Goal: Find contact information: Find contact information

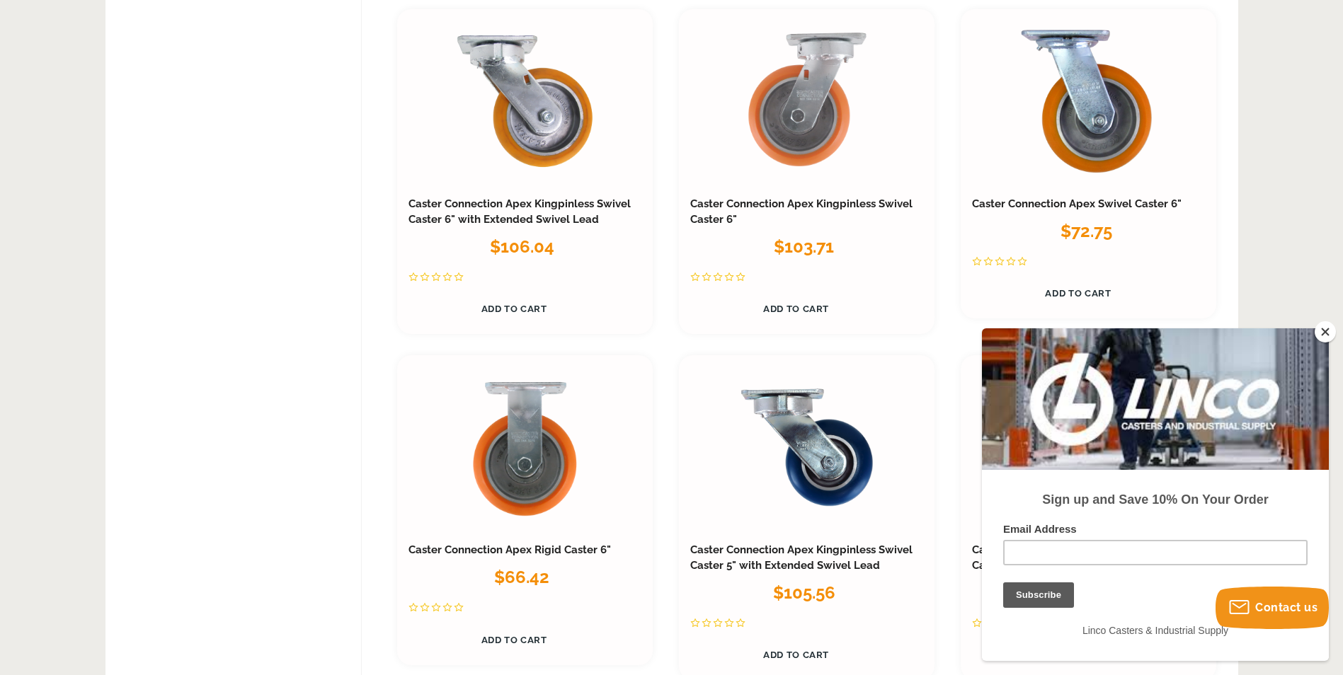
scroll to position [3469, 0]
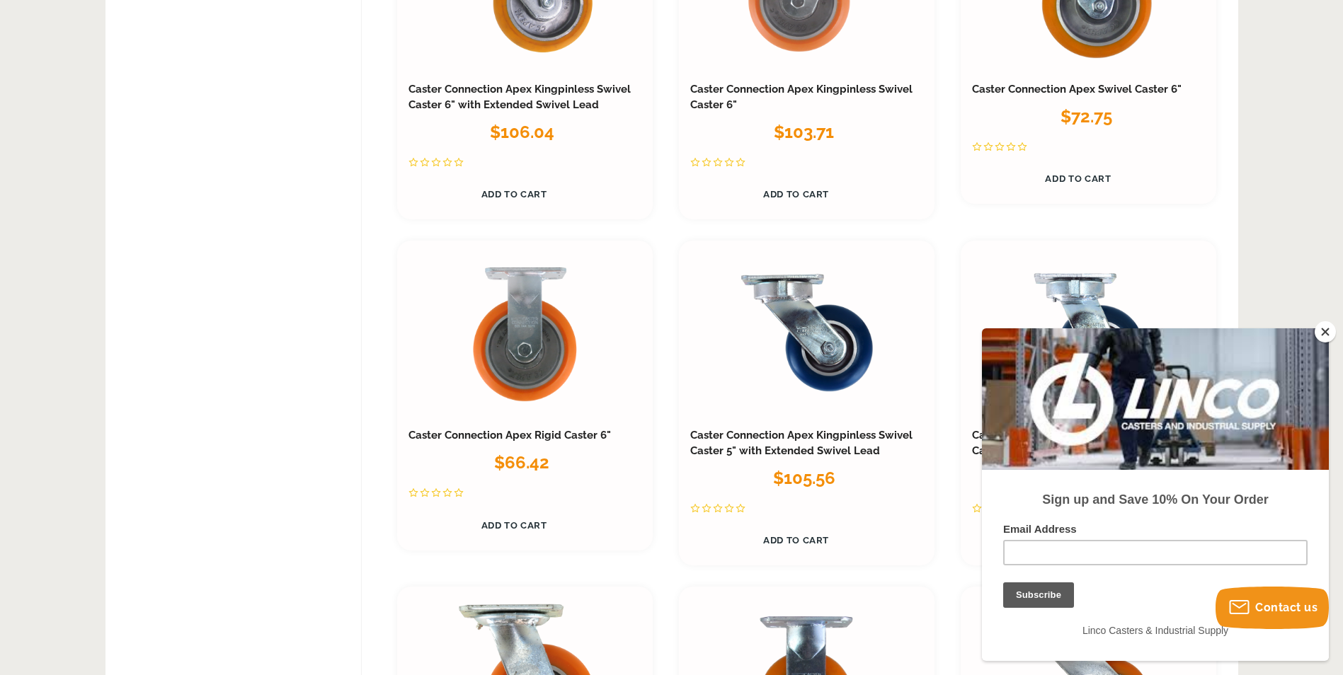
click at [1318, 332] on button "Close" at bounding box center [1325, 331] width 21 height 21
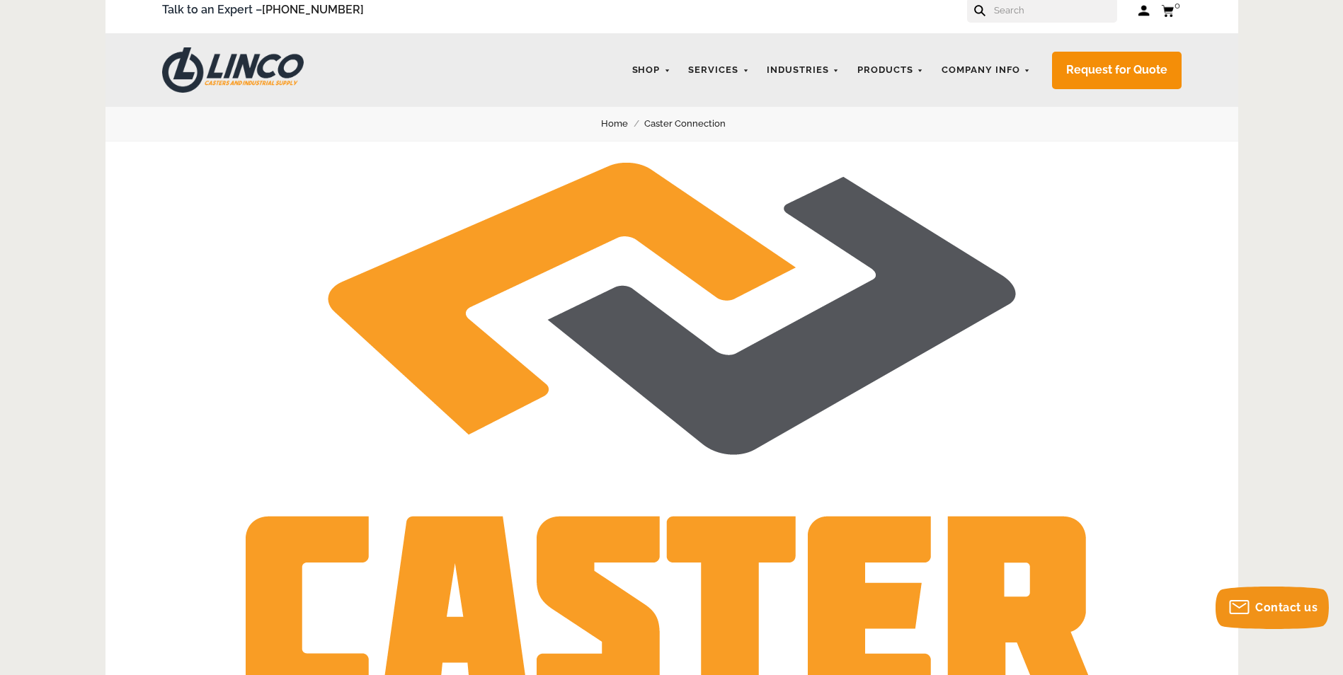
scroll to position [0, 0]
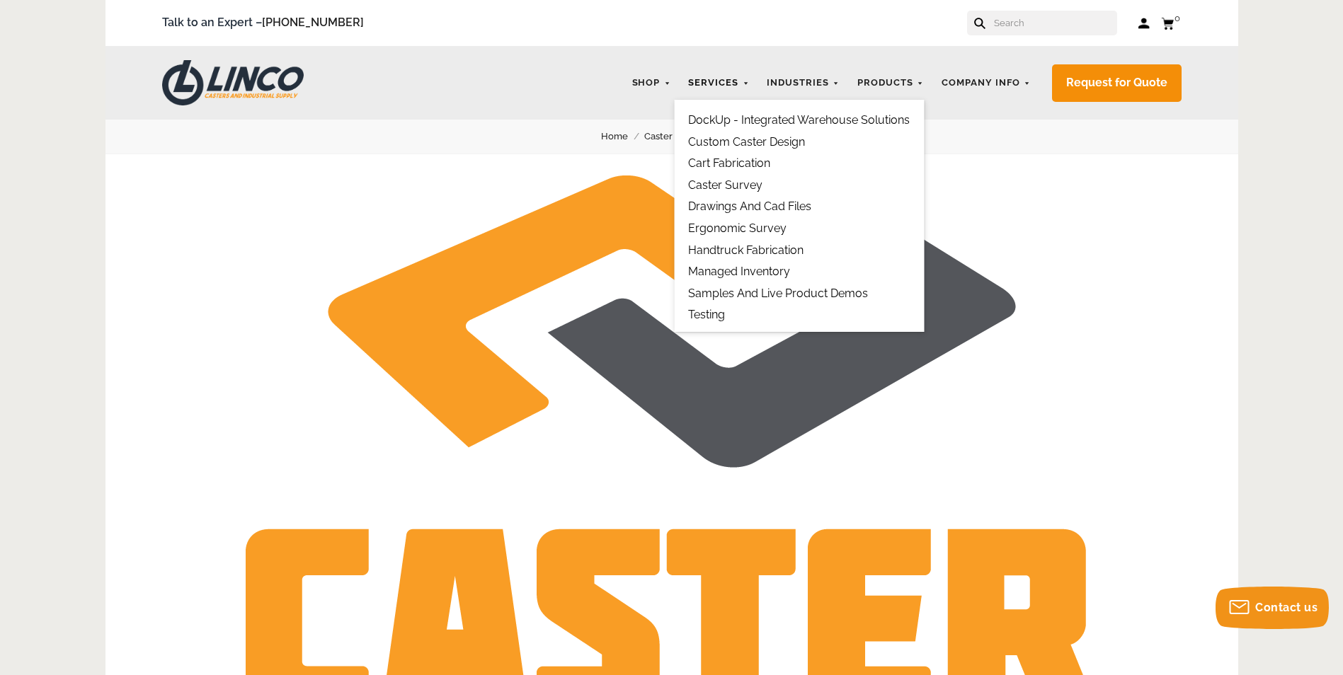
click at [719, 81] on link "Services" at bounding box center [718, 83] width 75 height 28
click at [979, 76] on link "Company Info" at bounding box center [986, 83] width 103 height 28
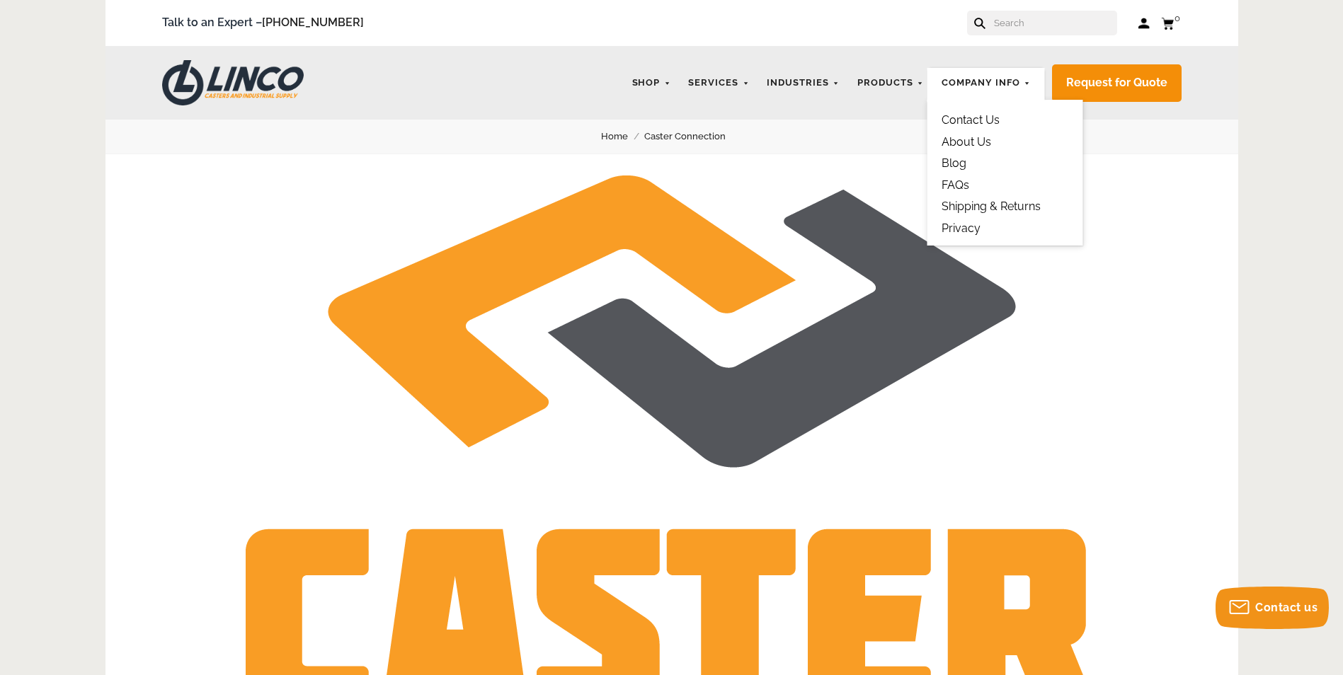
click at [988, 118] on link "Contact Us" at bounding box center [971, 119] width 58 height 13
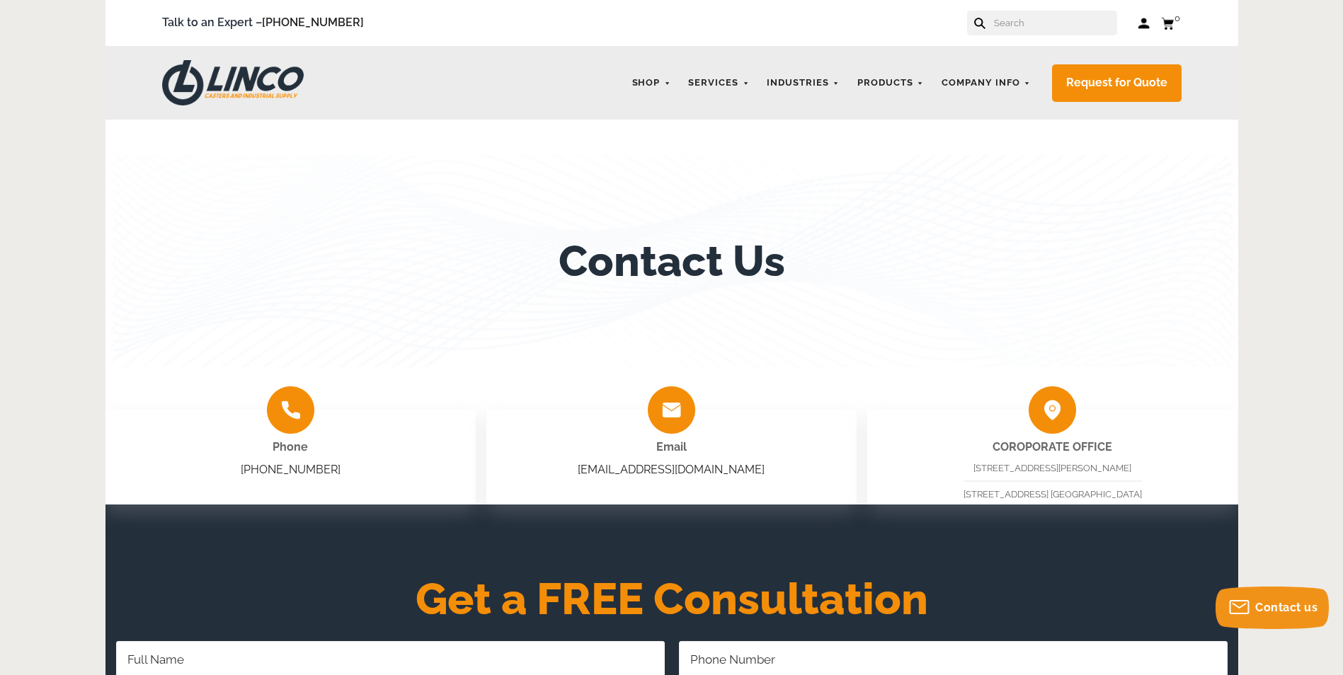
click at [283, 411] on img at bounding box center [290, 410] width 47 height 47
click at [293, 464] on link "[PHONE_NUMBER]" at bounding box center [291, 469] width 100 height 13
